Goal: Information Seeking & Learning: Learn about a topic

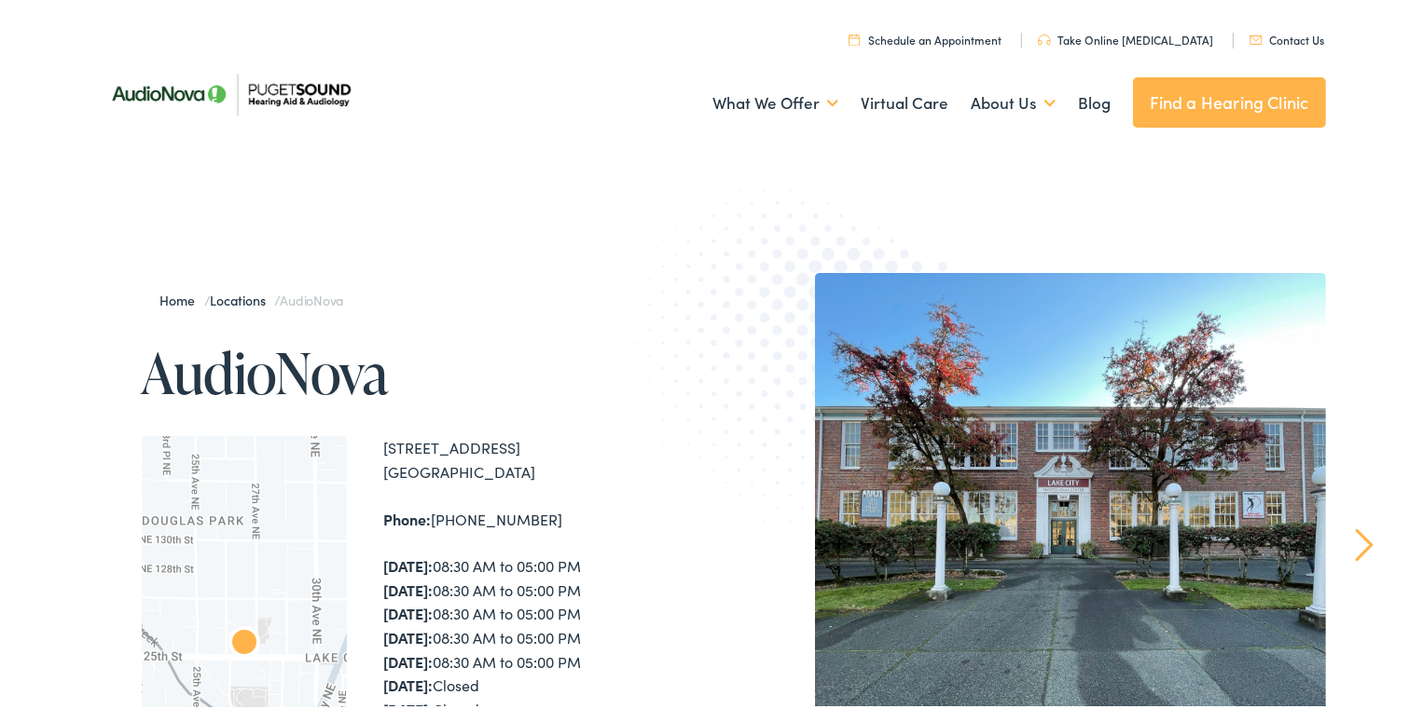
click at [1255, 399] on div at bounding box center [1070, 525] width 511 height 511
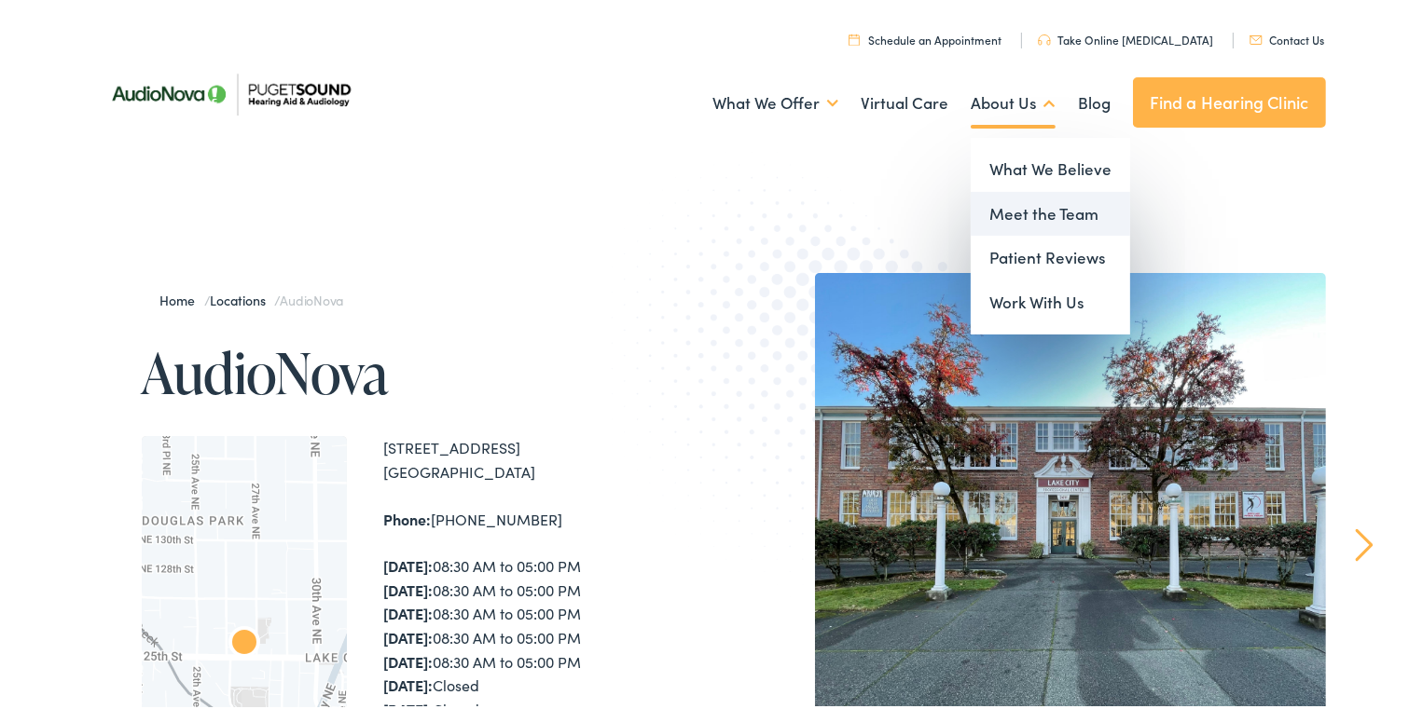
click at [1018, 217] on link "Meet the Team" at bounding box center [1049, 211] width 159 height 45
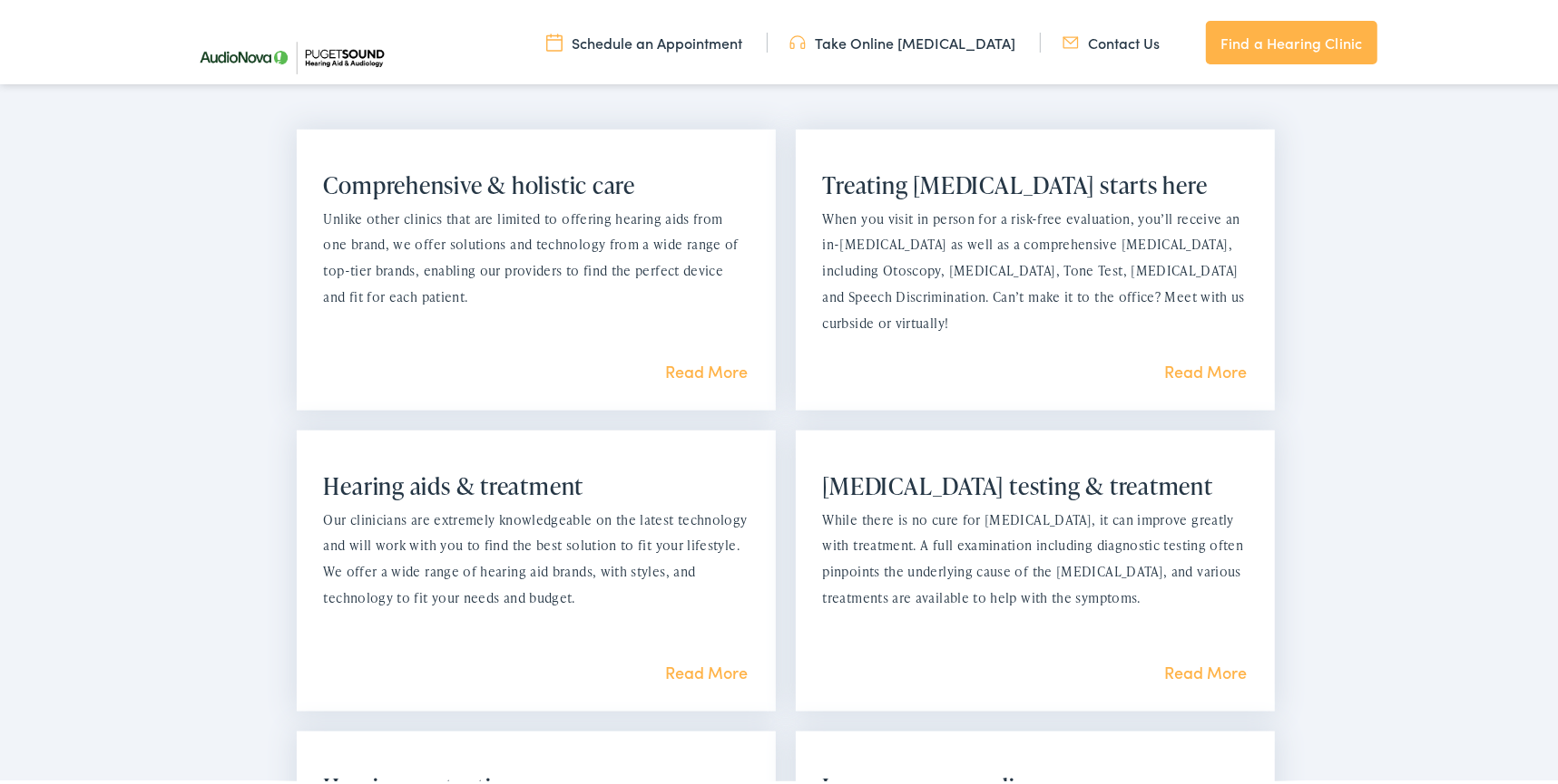
scroll to position [1318, 0]
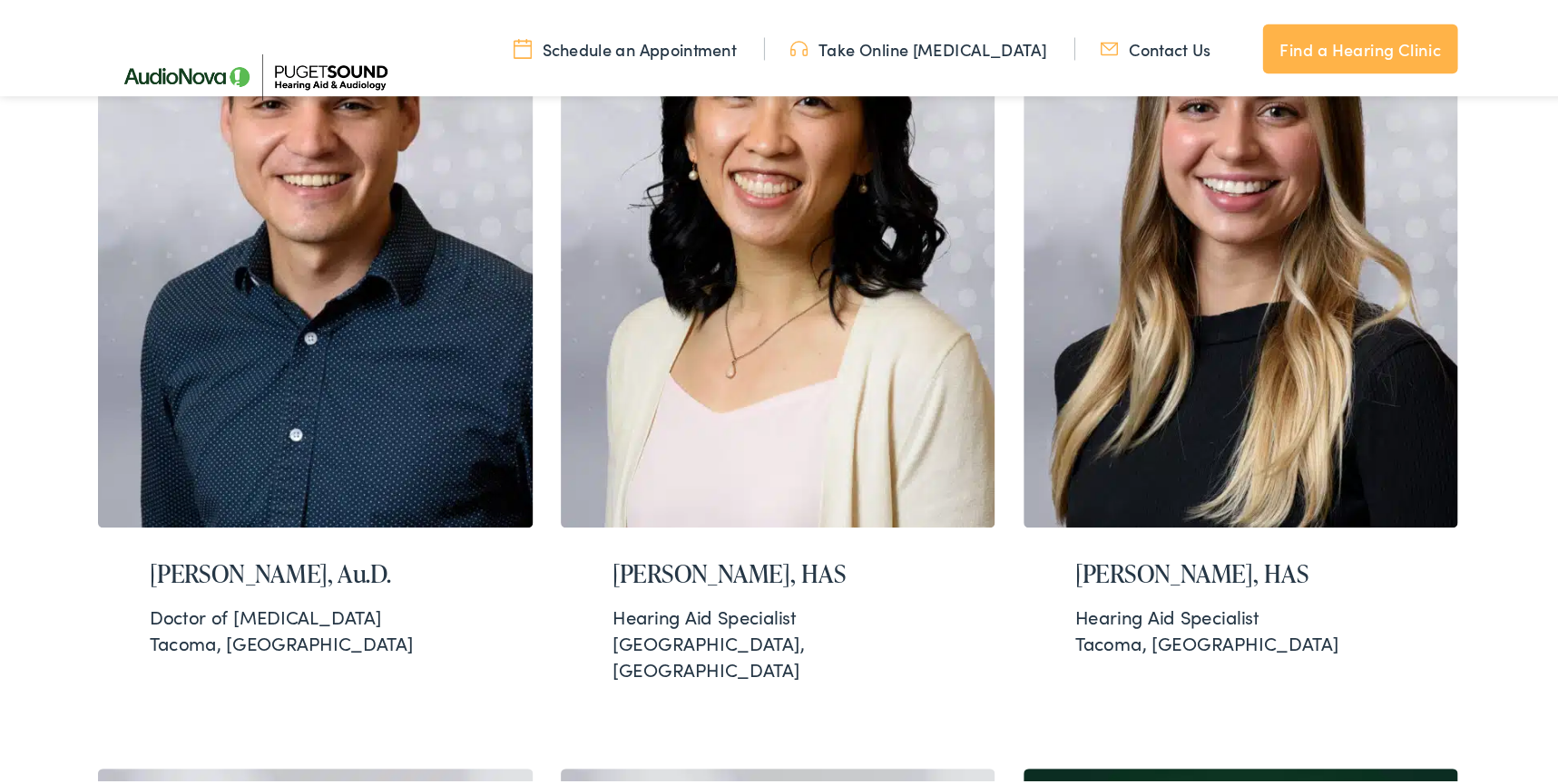
scroll to position [1305, 0]
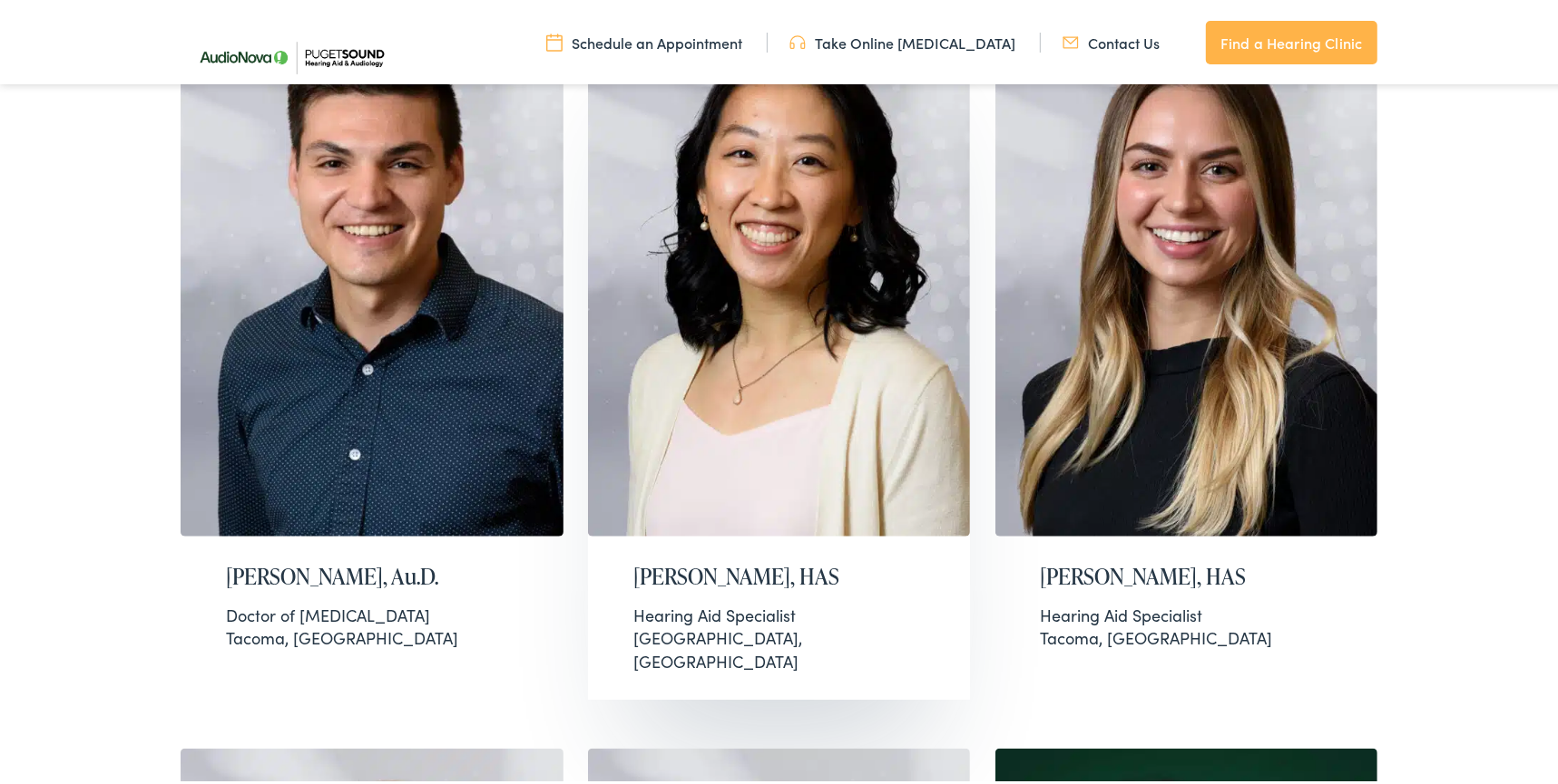
drag, startPoint x: 1354, startPoint y: 4, endPoint x: 946, endPoint y: 552, distance: 683.2
click at [946, 552] on div "[PERSON_NAME], HAS Hearing Aid Specialist [GEOGRAPHIC_DATA], [GEOGRAPHIC_DATA]" at bounding box center [779, 615] width 382 height 162
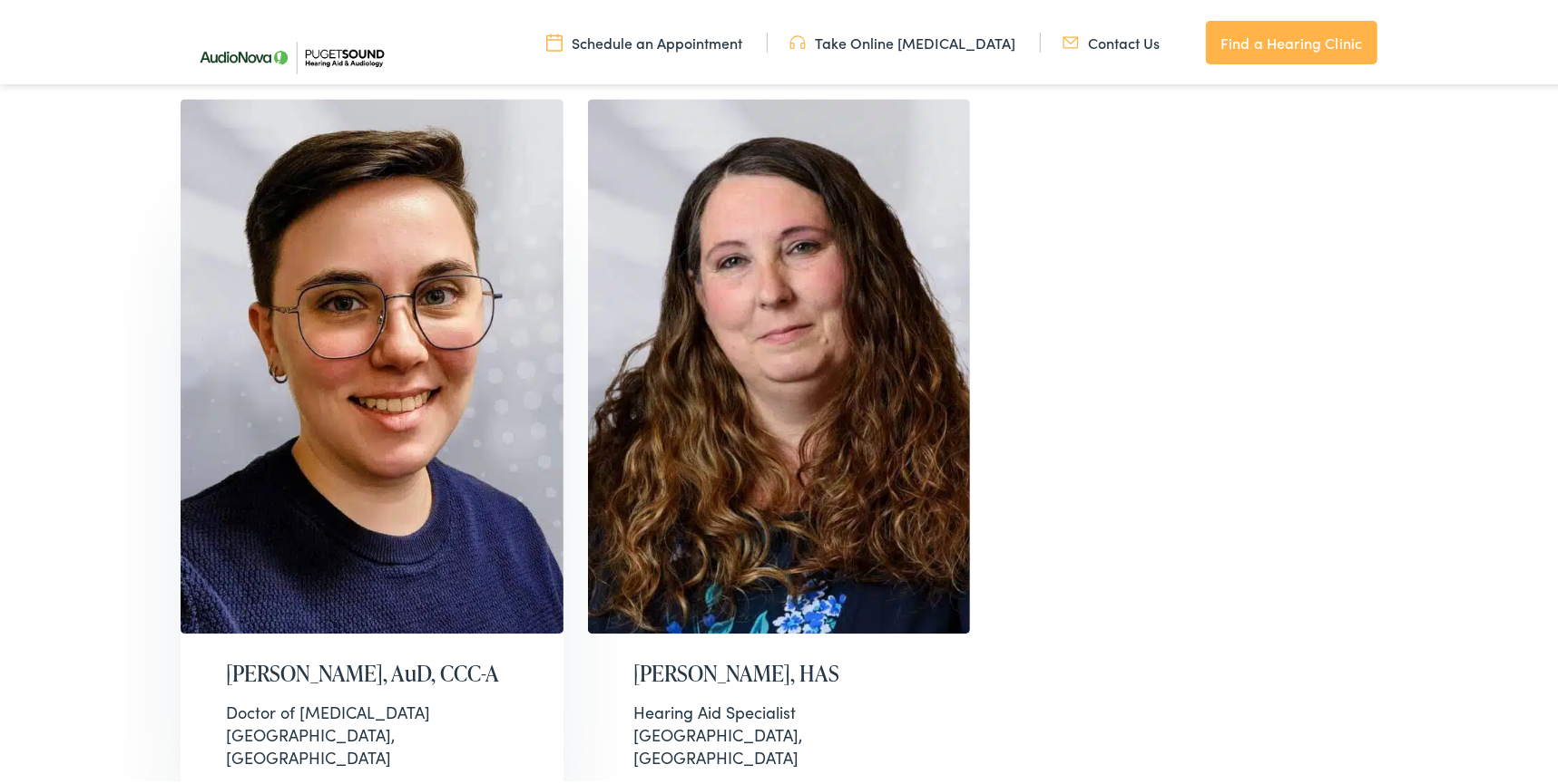
scroll to position [3433, 0]
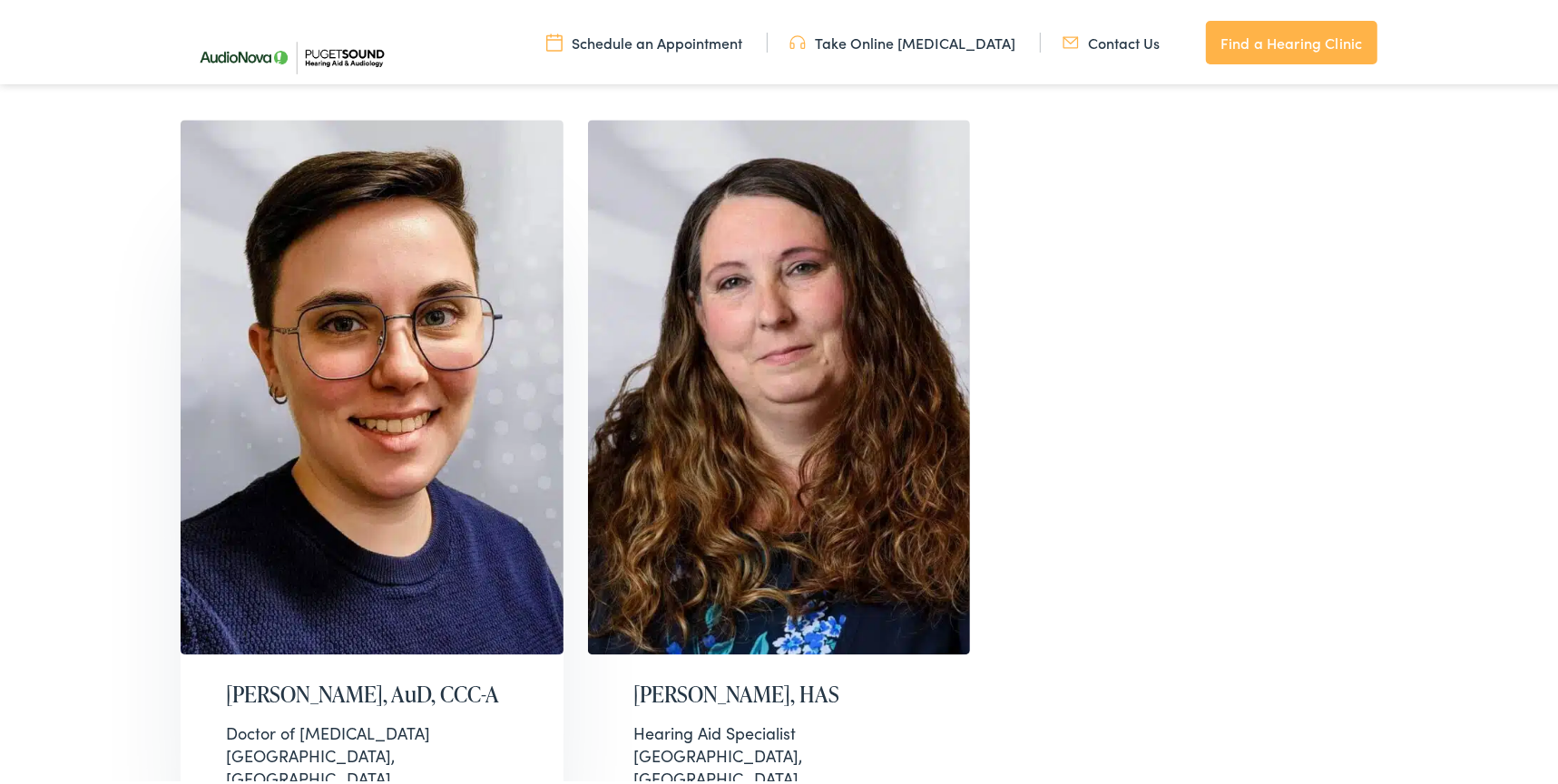
click at [344, 463] on img at bounding box center [372, 384] width 382 height 535
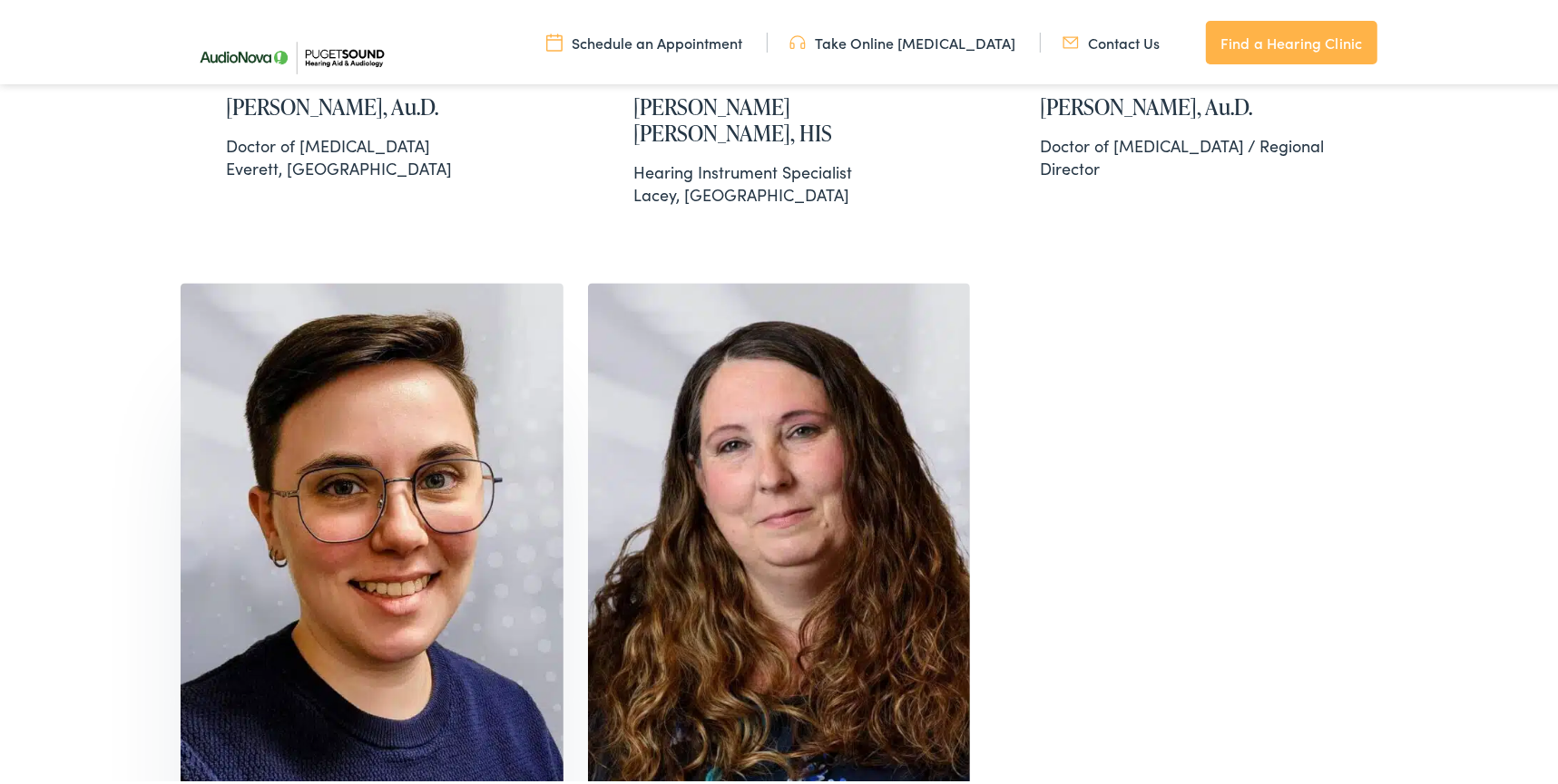
scroll to position [3268, 0]
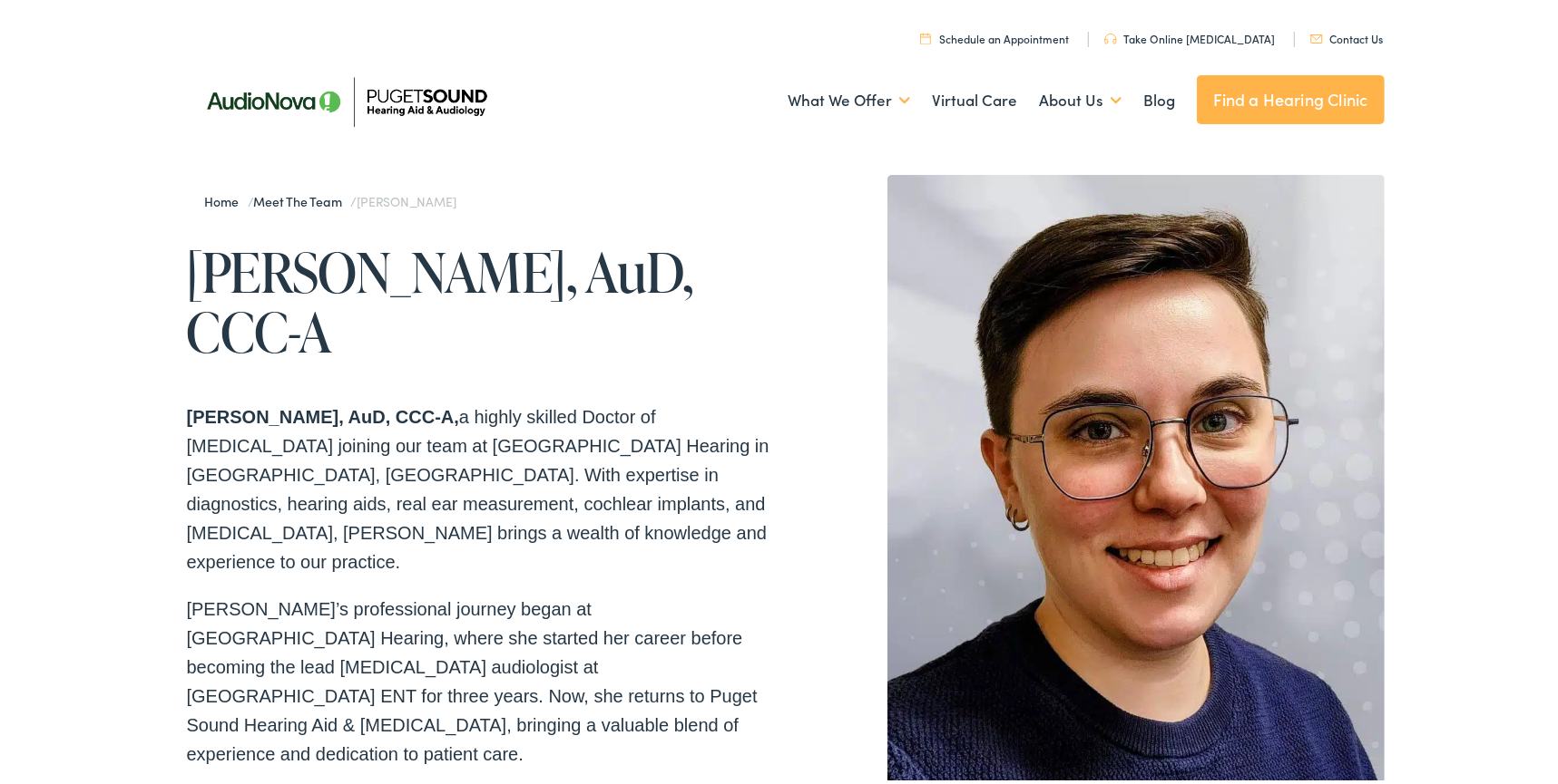
drag, startPoint x: 174, startPoint y: 147, endPoint x: 207, endPoint y: 114, distance: 46.7
drag, startPoint x: 851, startPoint y: 222, endPoint x: 835, endPoint y: 222, distance: 16.0
click at [849, 222] on div "Home / Meet the Team / Sara Sommers Sara Sommers, AuD, CCC-A Dr. Sara Sommers, …" at bounding box center [785, 741] width 1198 height 1139
